Goal: Transaction & Acquisition: Purchase product/service

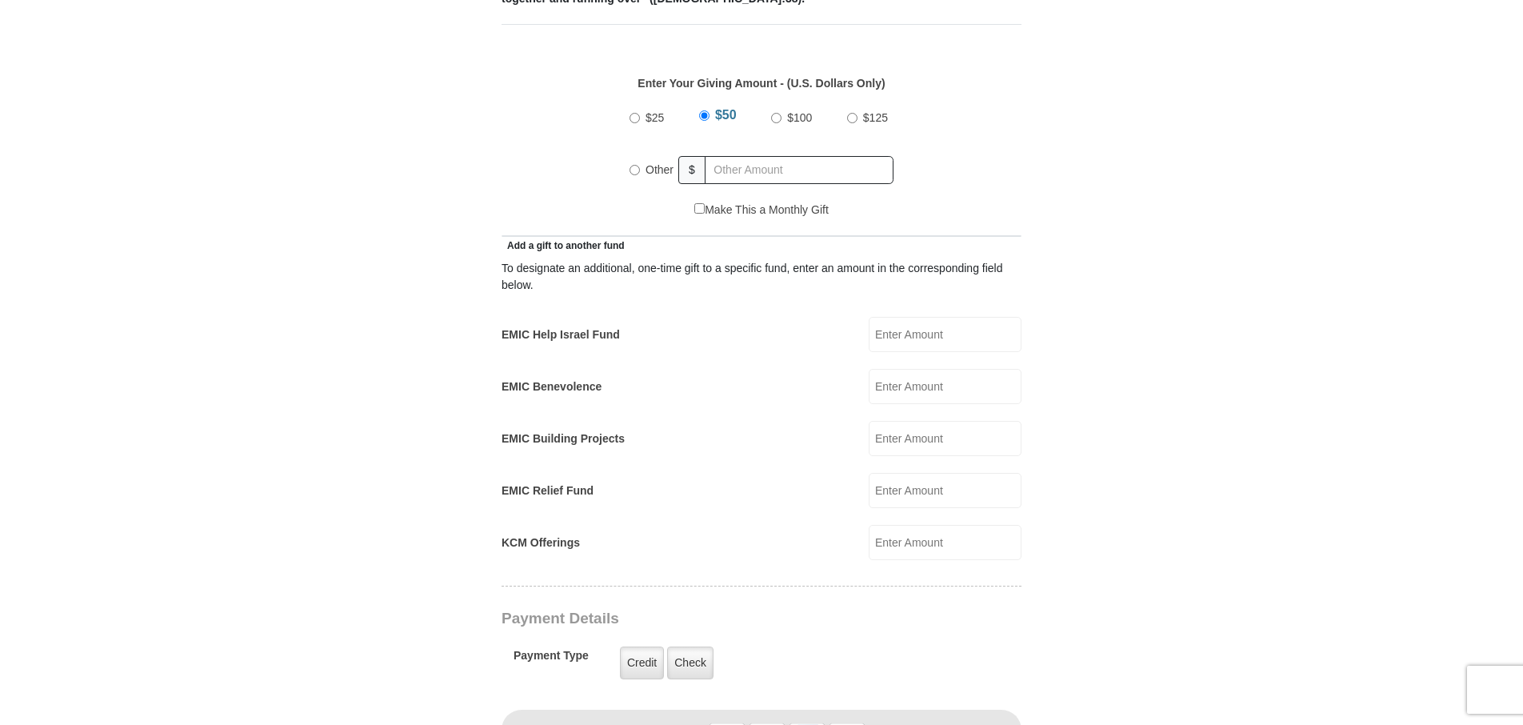
scroll to position [720, 0]
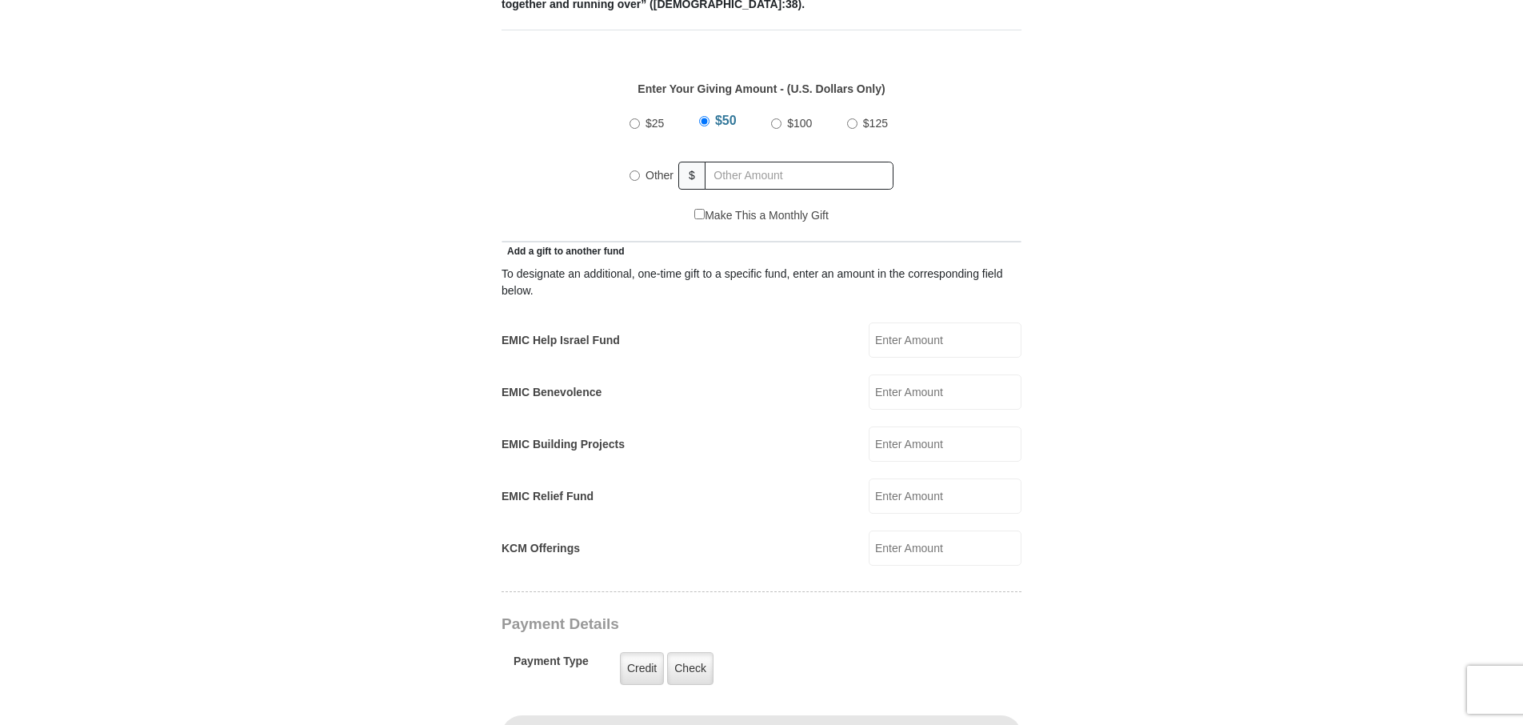
click at [635, 170] on input "Other" at bounding box center [635, 175] width 10 height 10
radio input "true"
type input "1"
click at [897, 322] on input "EMIC Help Israel Fund" at bounding box center [945, 339] width 153 height 35
type input "100.00"
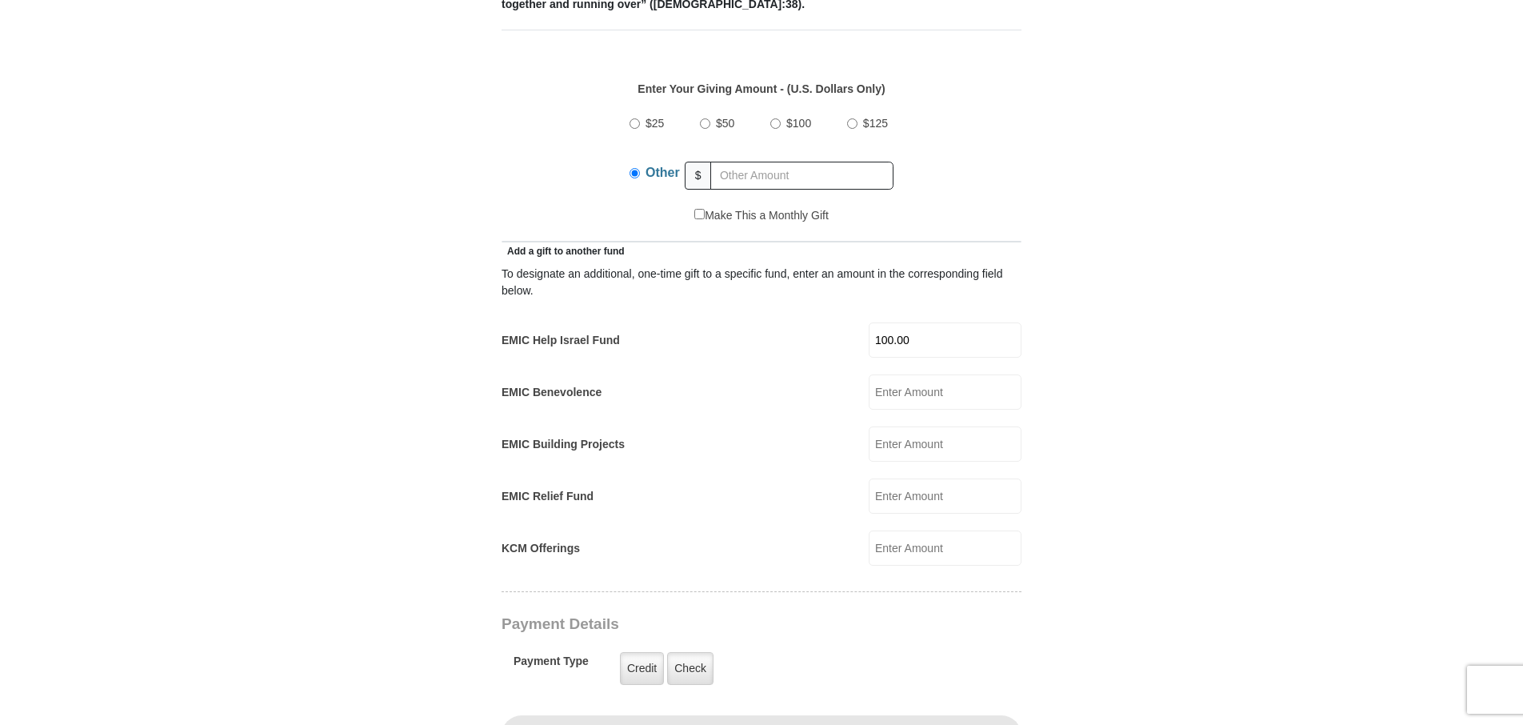
click at [698, 209] on input "Make This a Monthly Gift" at bounding box center [699, 214] width 10 height 10
checkbox input "true"
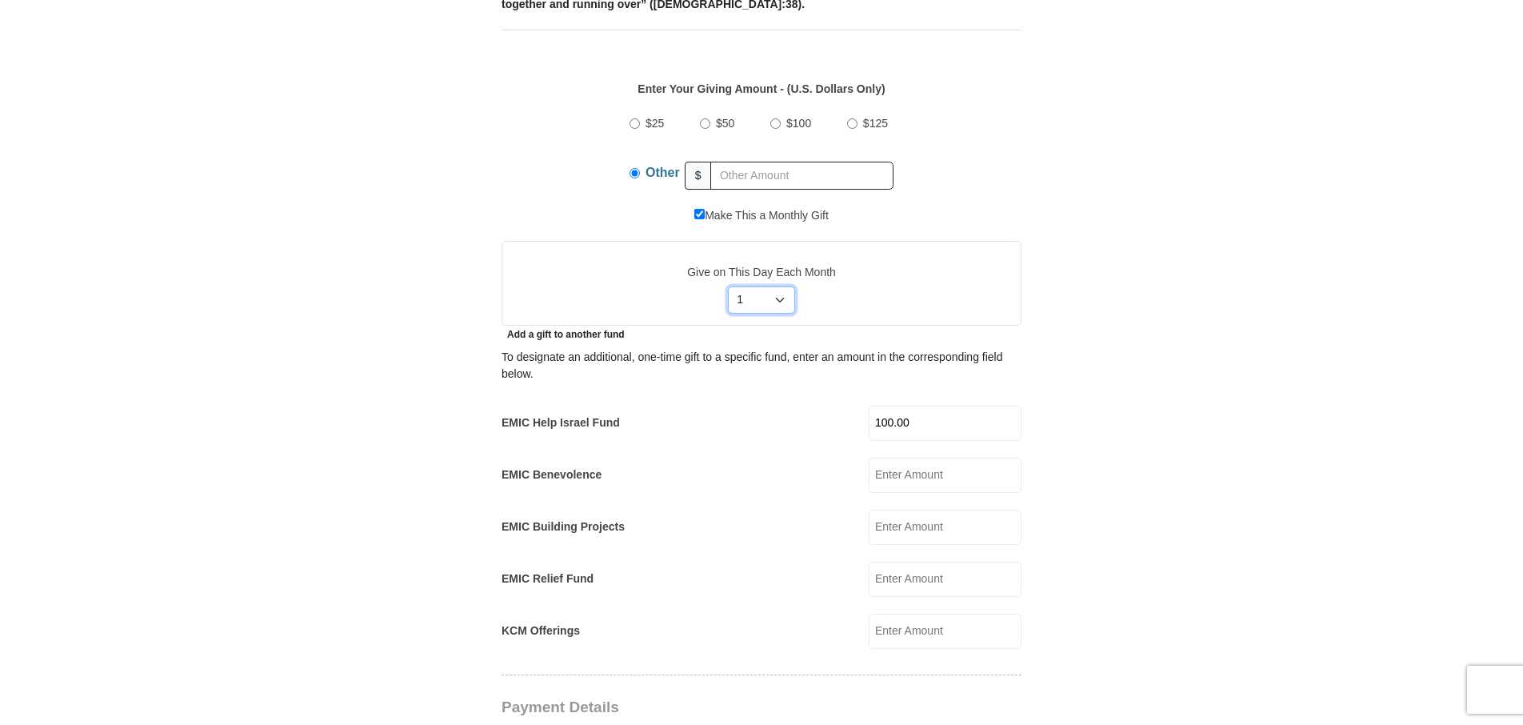
click at [775, 286] on select "Select Day of Month 1 2 3 4 5 6 7 8 9 10 11 12 13 14 15 16 17 18 19 20 21 22 23…" at bounding box center [762, 299] width 68 height 27
select select "24"
click at [728, 286] on select "Select Day of Month 1 2 3 4 5 6 7 8 9 10 11 12 13 14 15 16 17 18 19 20 21 22 23…" at bounding box center [762, 299] width 68 height 27
click at [734, 162] on input "text" at bounding box center [801, 176] width 183 height 28
type input "0.00"
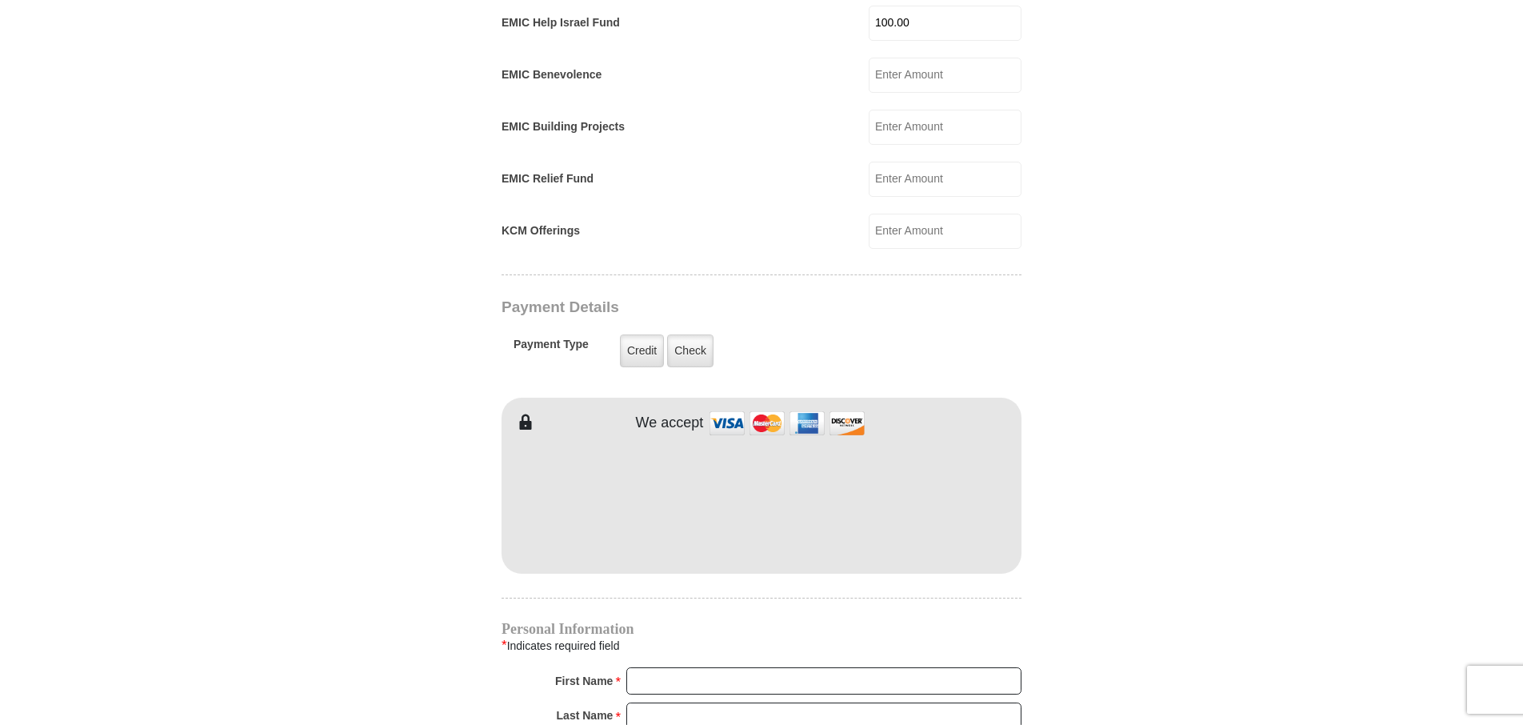
scroll to position [1200, 0]
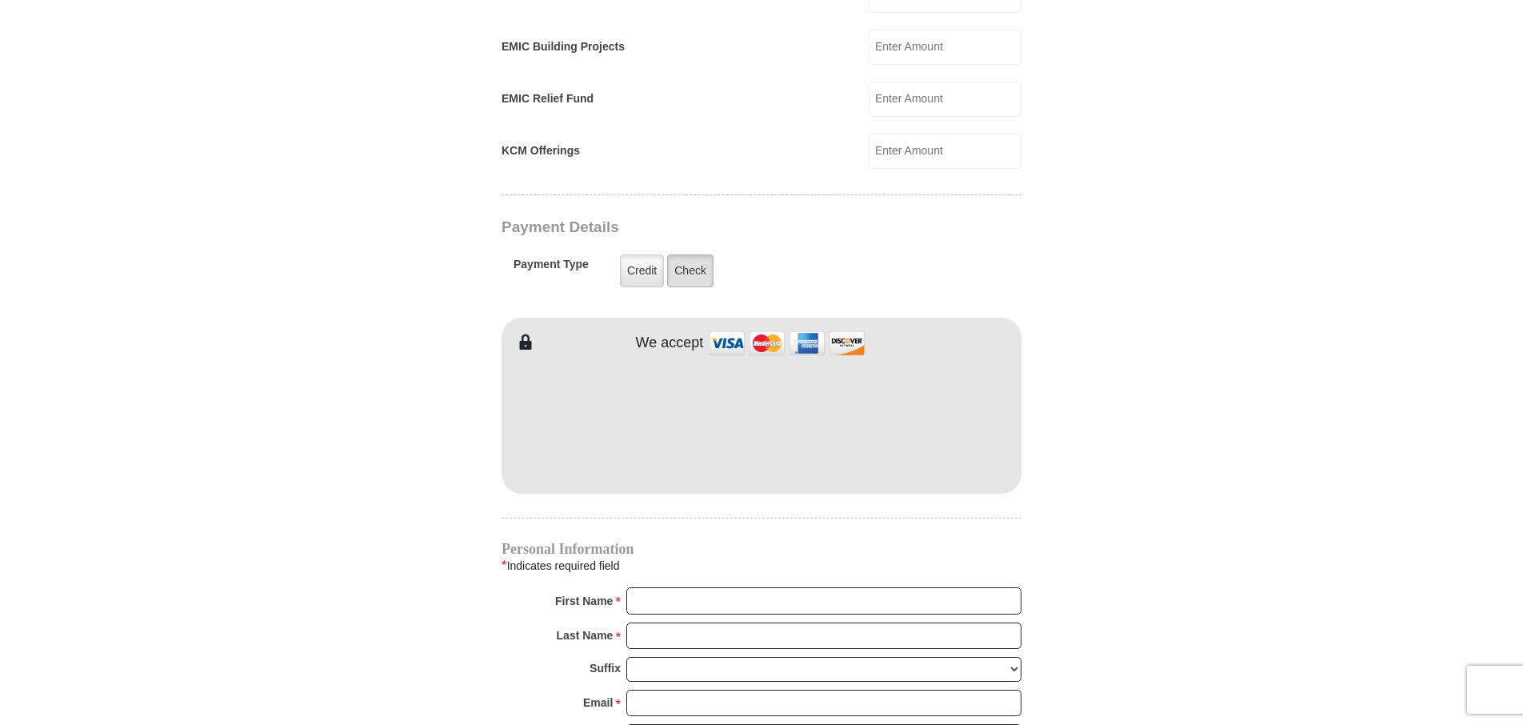
click at [692, 254] on label "Check" at bounding box center [690, 270] width 46 height 33
click at [0, 0] on input "Check" at bounding box center [0, 0] width 0 height 0
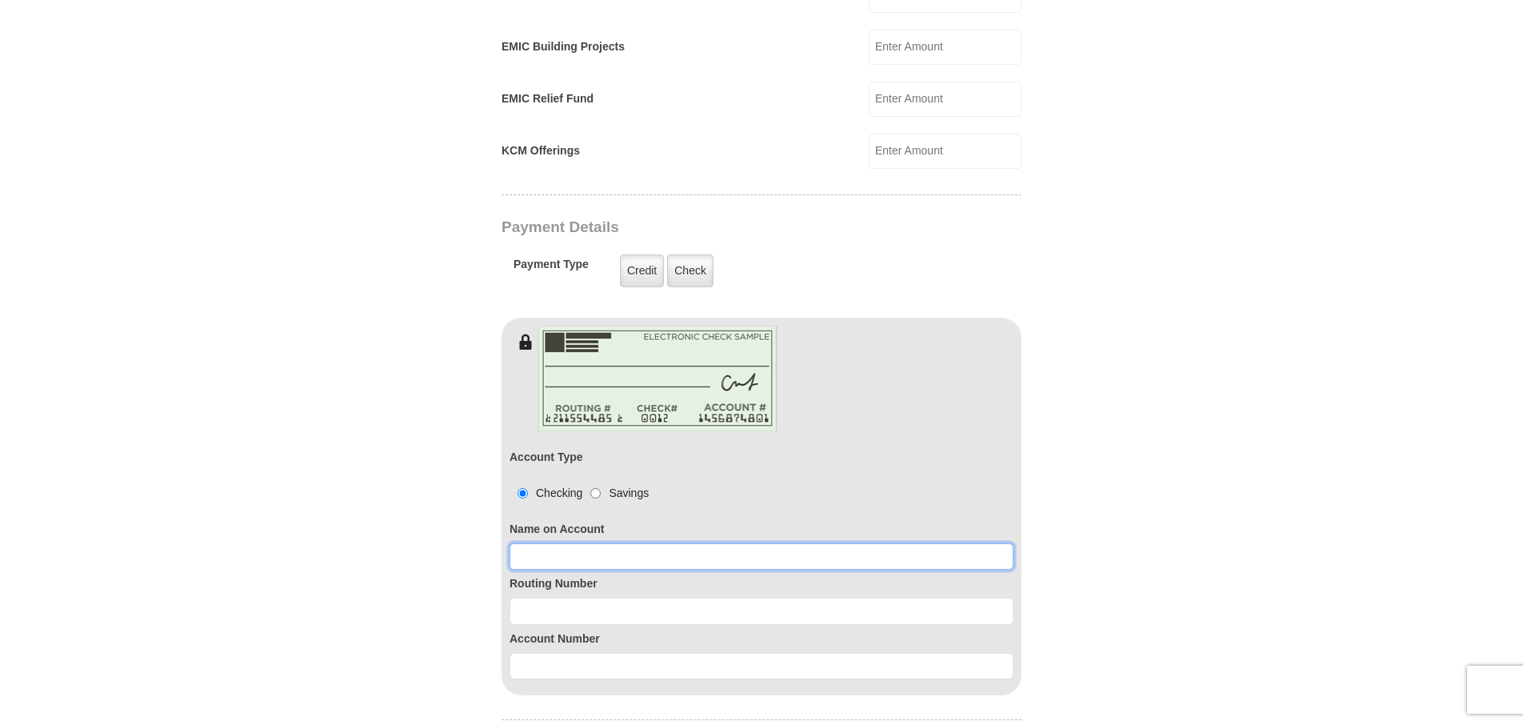
click at [531, 543] on input at bounding box center [762, 556] width 504 height 27
type input "[PERSON_NAME]"
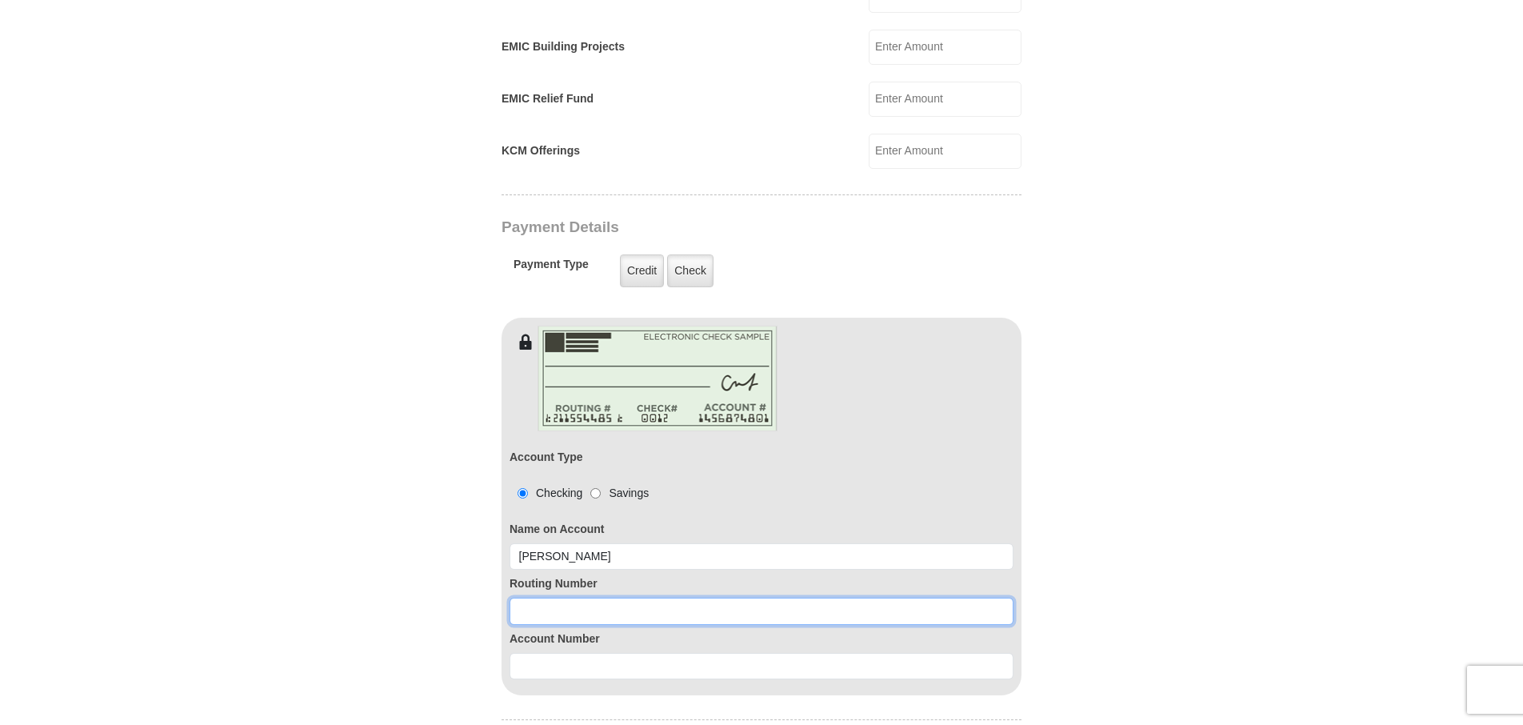
click at [523, 598] on input at bounding box center [762, 611] width 504 height 27
type input "321178420"
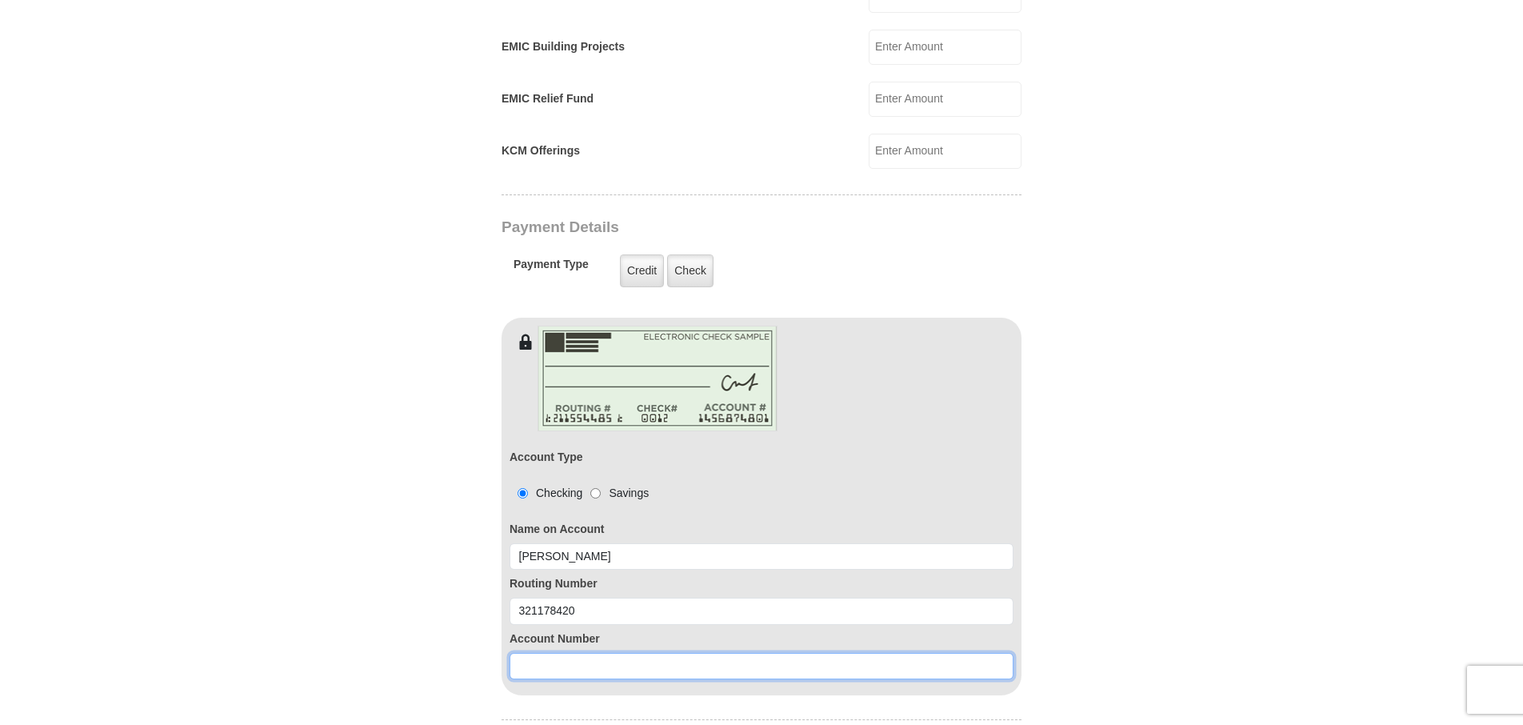
click at [528, 653] on input at bounding box center [762, 666] width 504 height 27
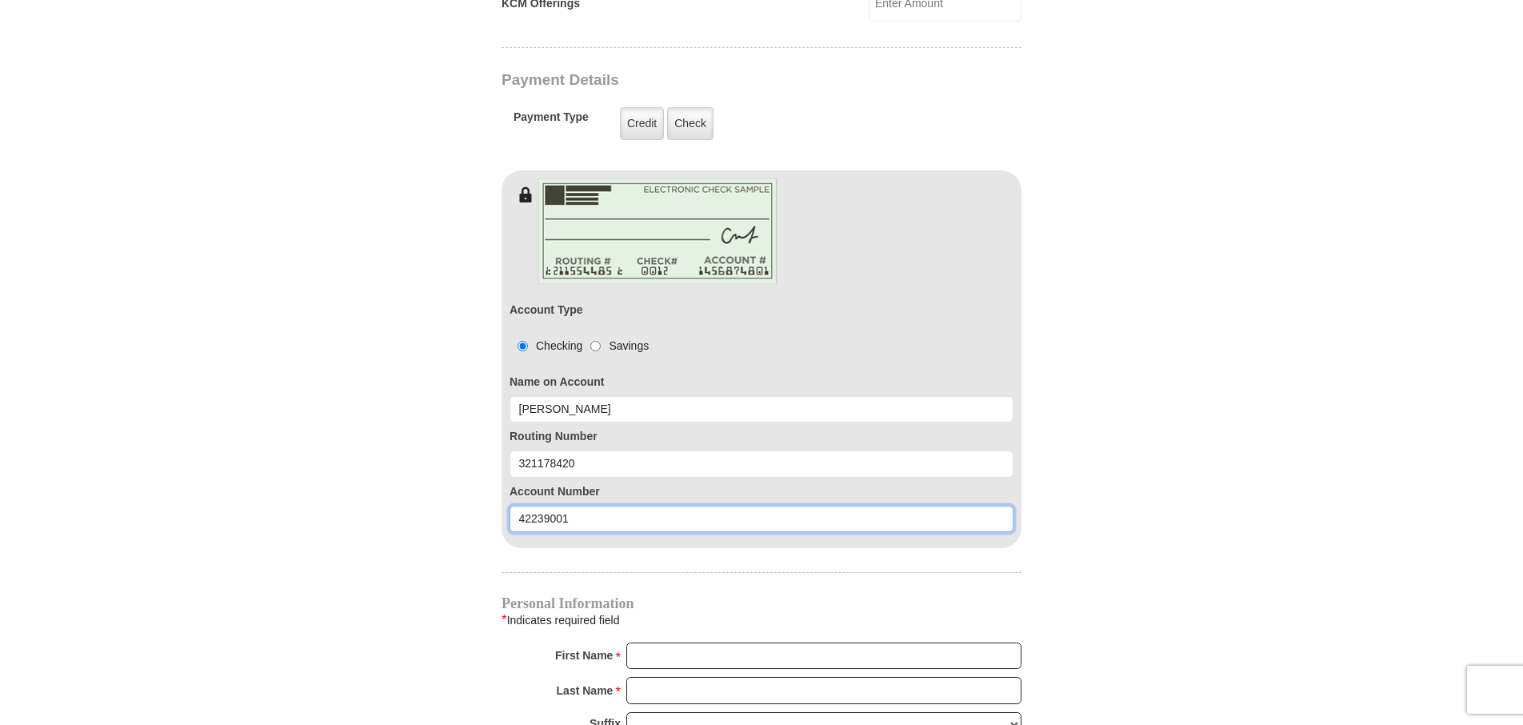
scroll to position [1440, 0]
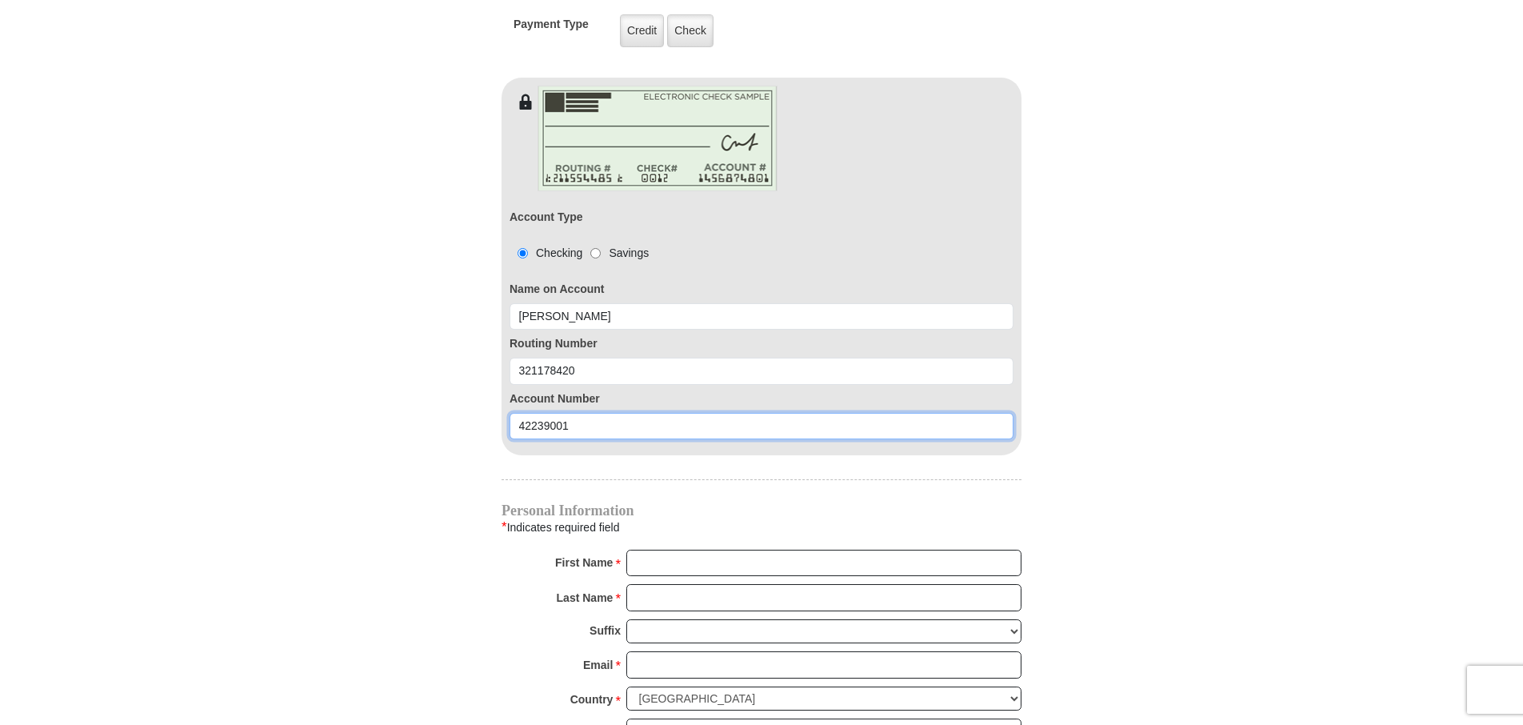
type input "42239001"
click at [654, 550] on input "First Name *" at bounding box center [823, 563] width 395 height 27
type input "[PERSON_NAME]"
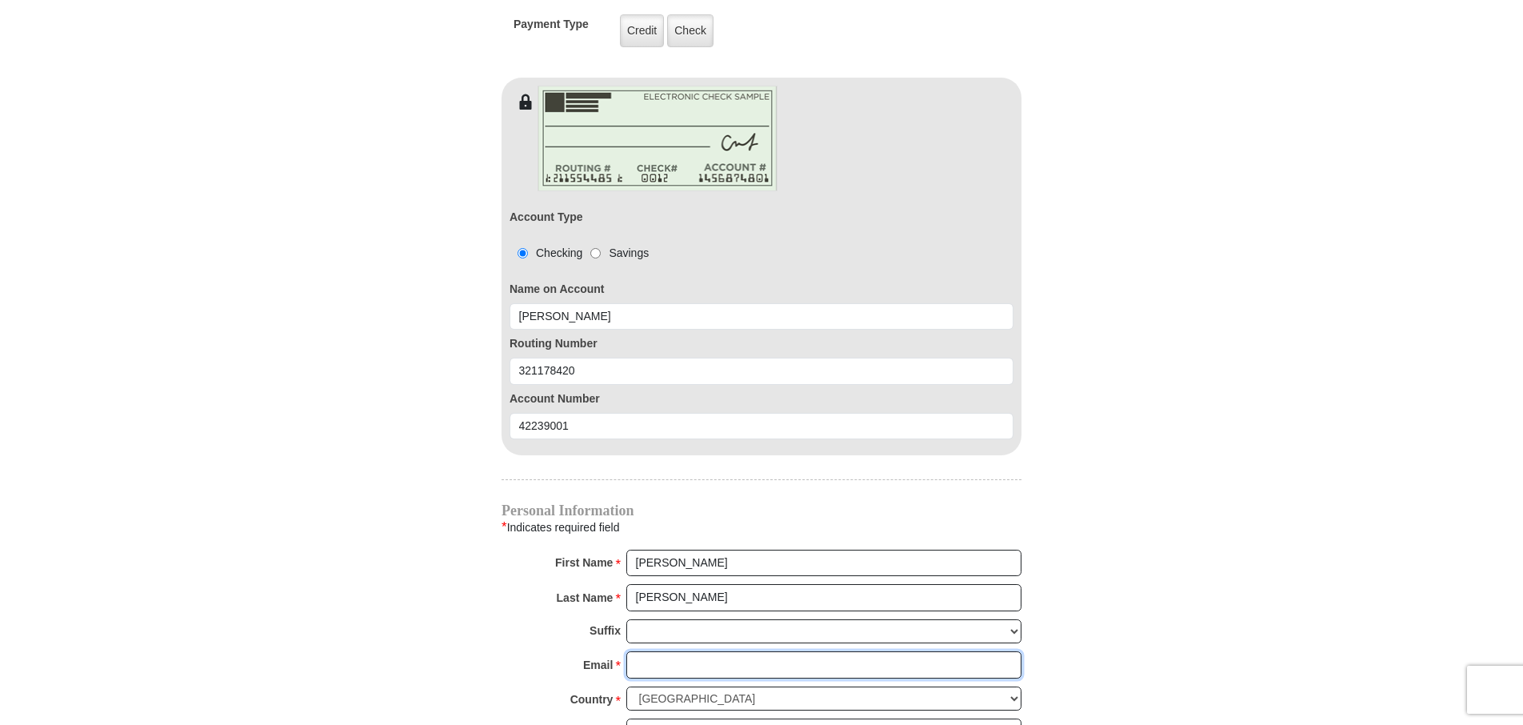
type input "[EMAIL_ADDRESS][DOMAIN_NAME]"
type input "[STREET_ADDRESS]"
type input "Tulare"
select select "CA"
type input "93274"
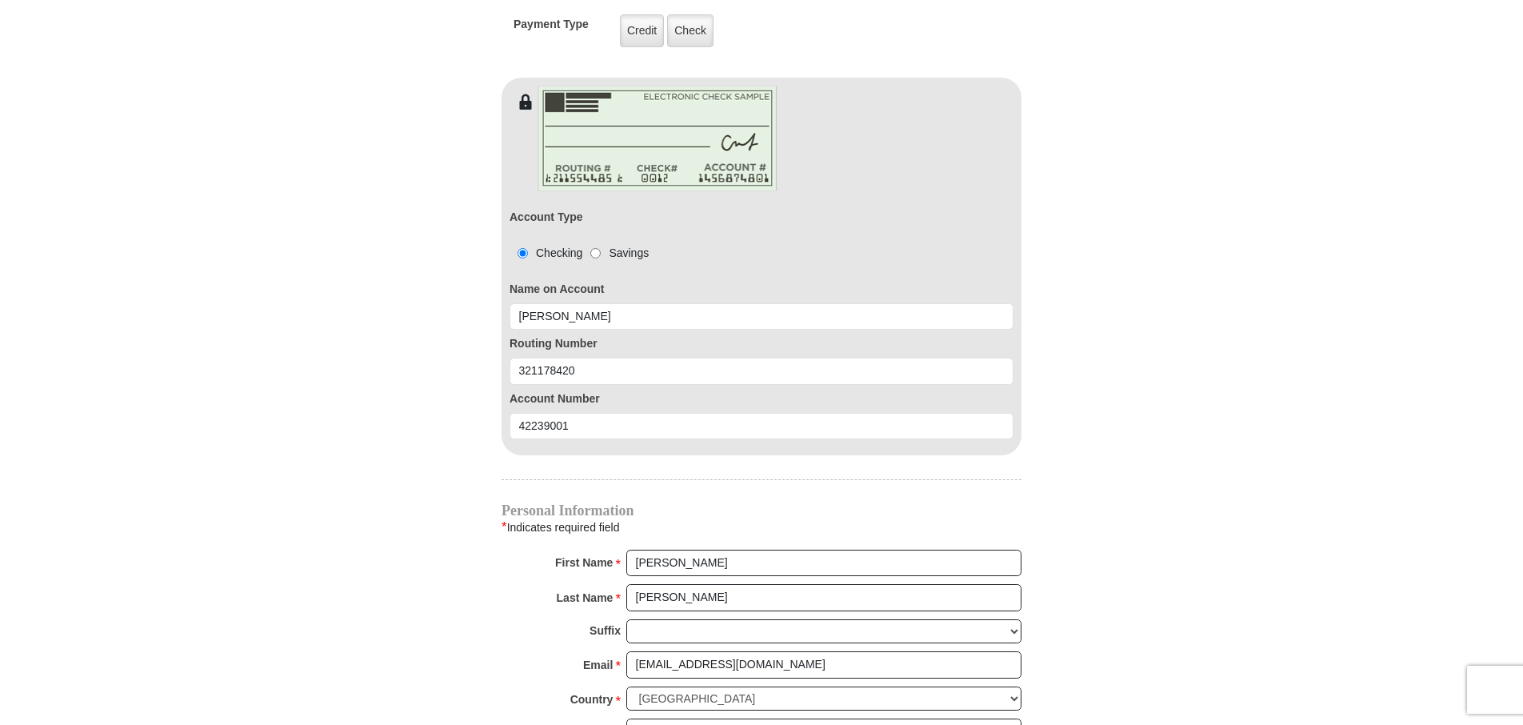
type input "5599673576"
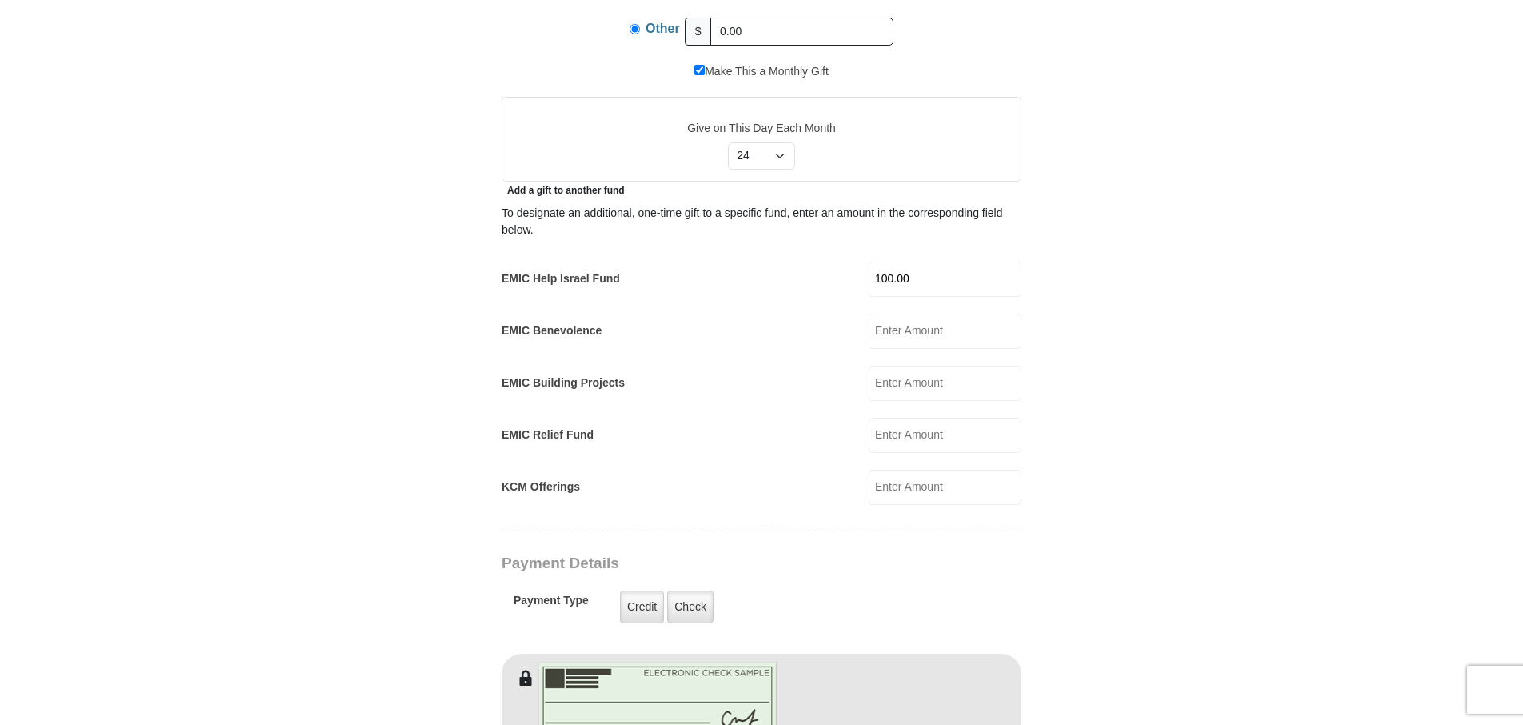
scroll to position [800, 0]
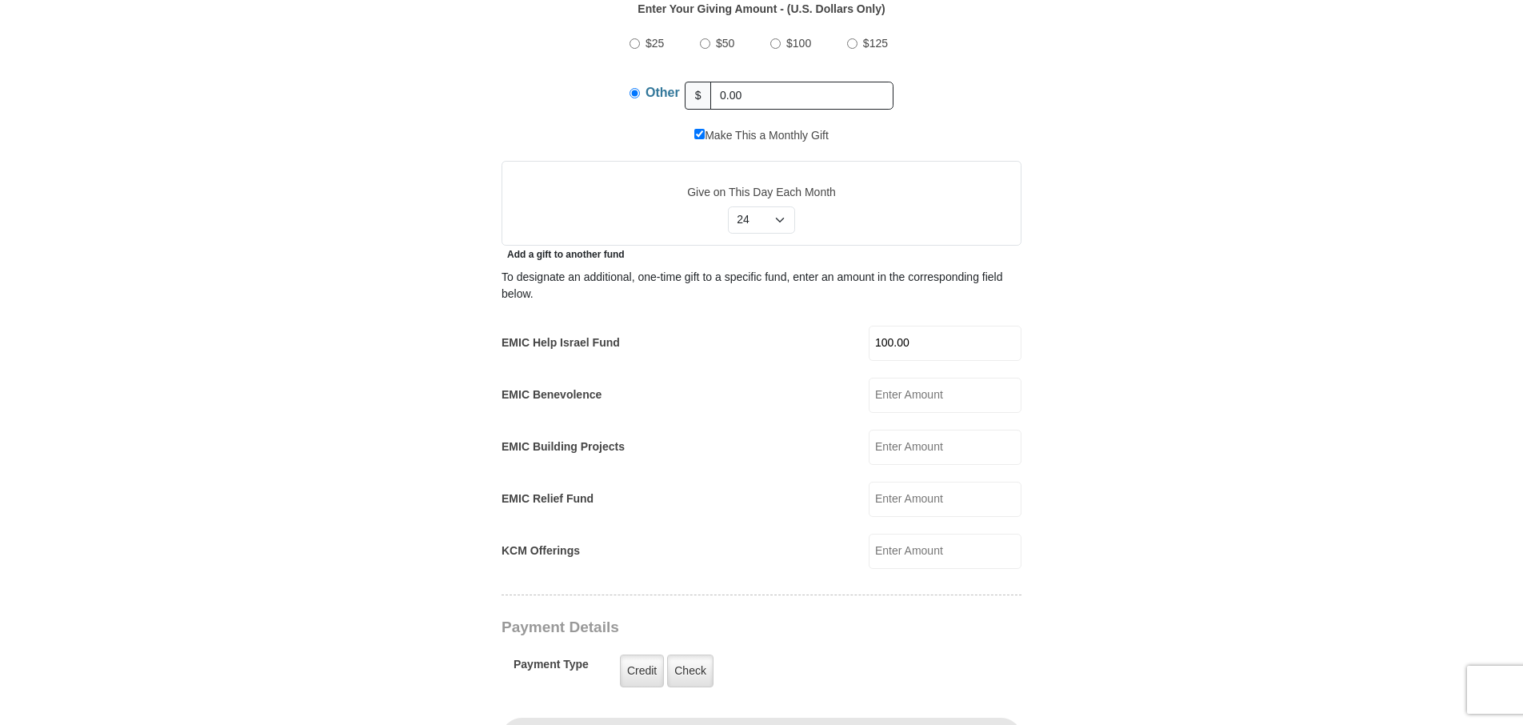
click at [918, 326] on input "100.00" at bounding box center [945, 343] width 153 height 35
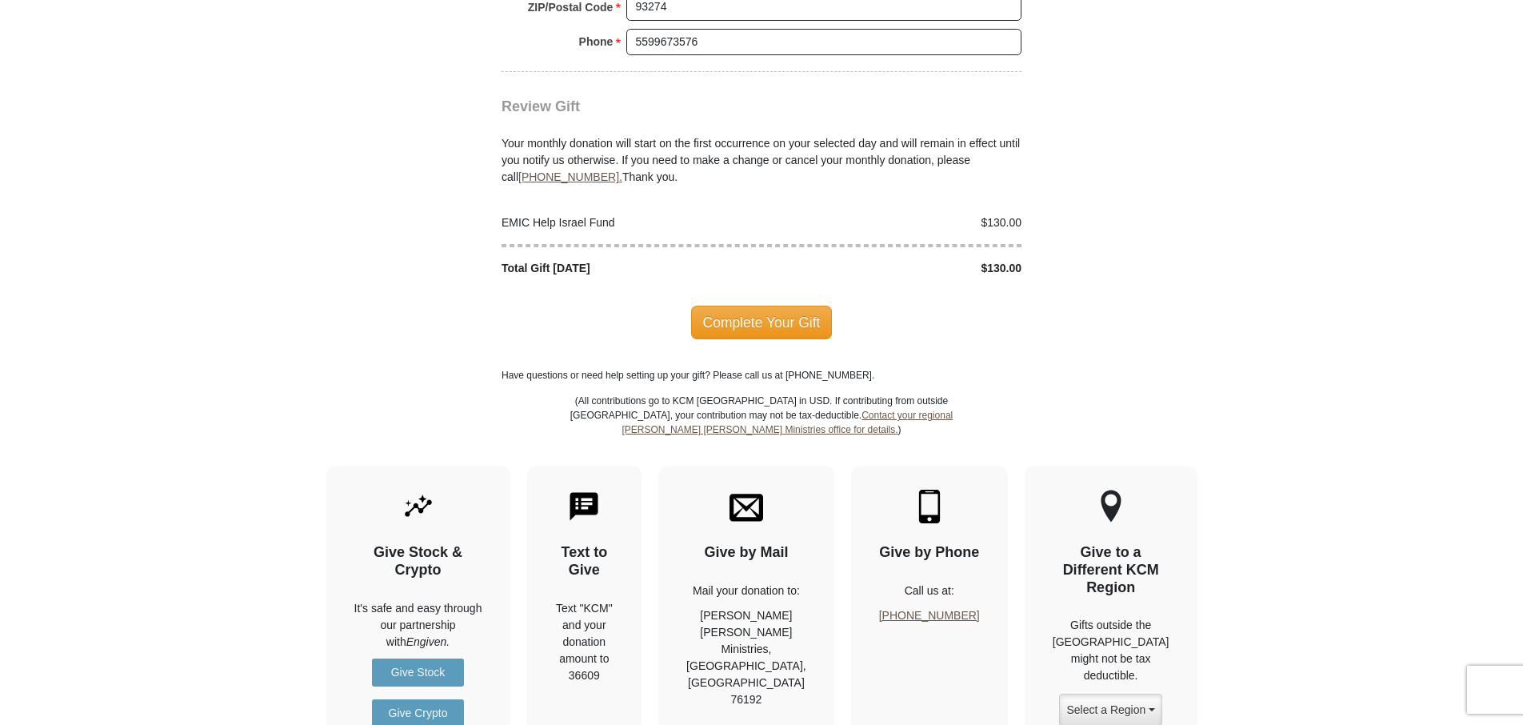
scroll to position [2400, 0]
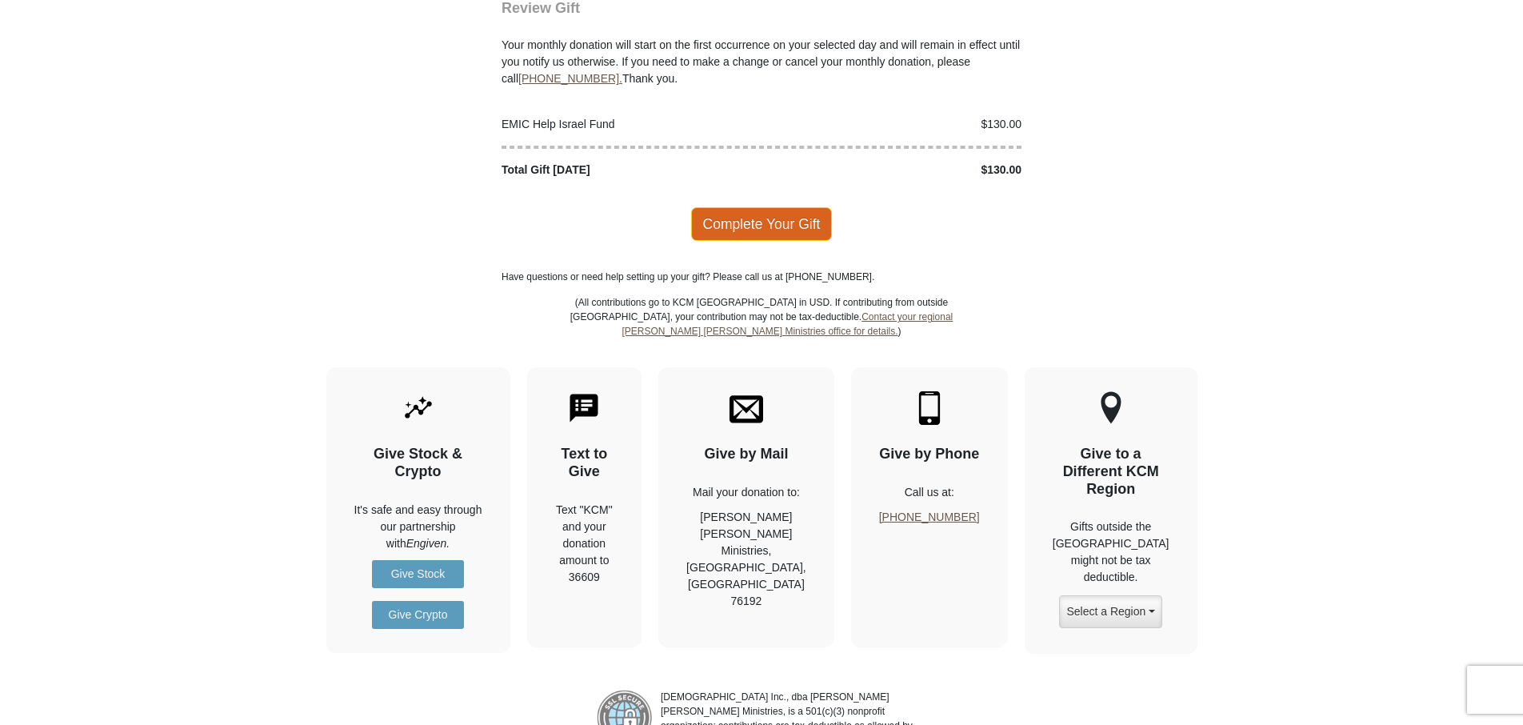
type input "130.00"
click at [762, 207] on span "Complete Your Gift" at bounding box center [762, 224] width 142 height 34
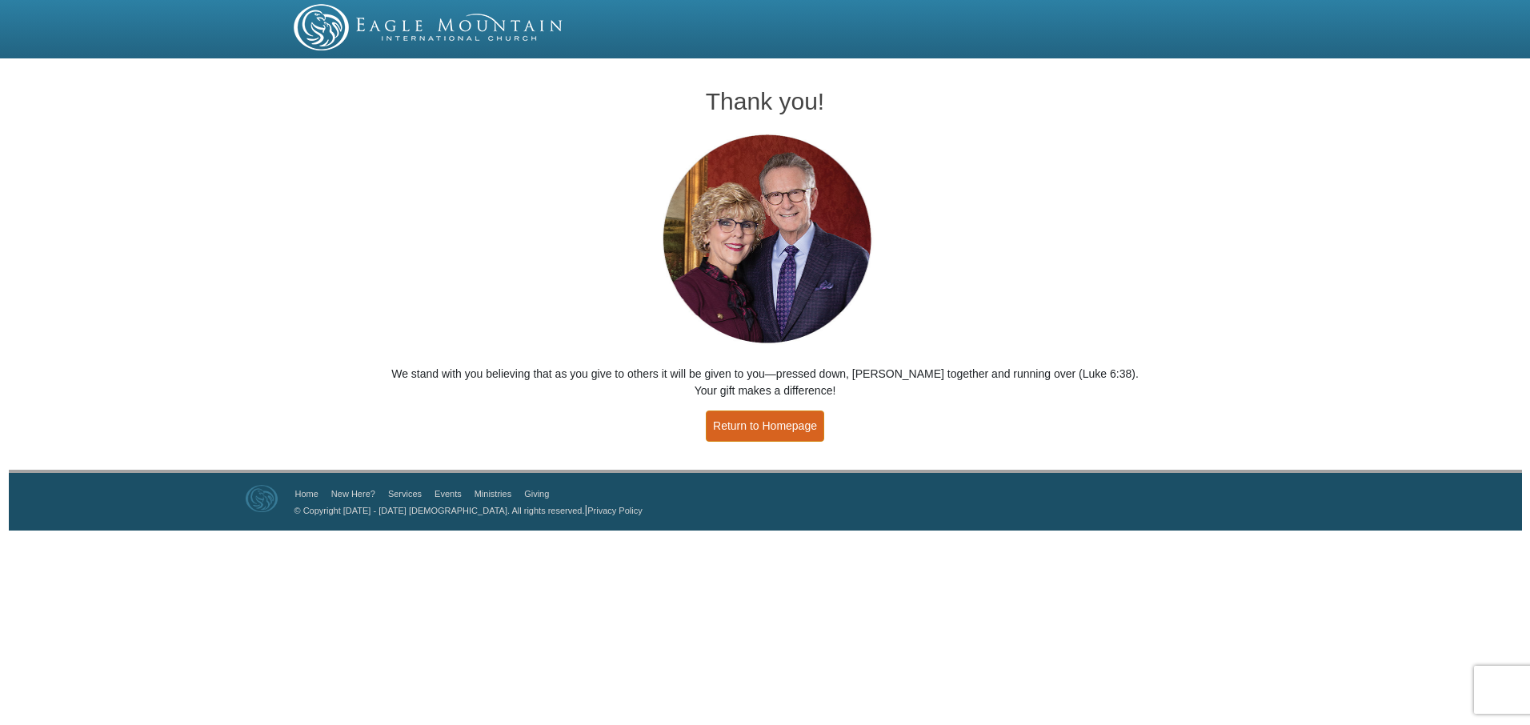
click at [774, 427] on link "Return to Homepage" at bounding box center [765, 425] width 118 height 31
